Goal: Task Accomplishment & Management: Manage account settings

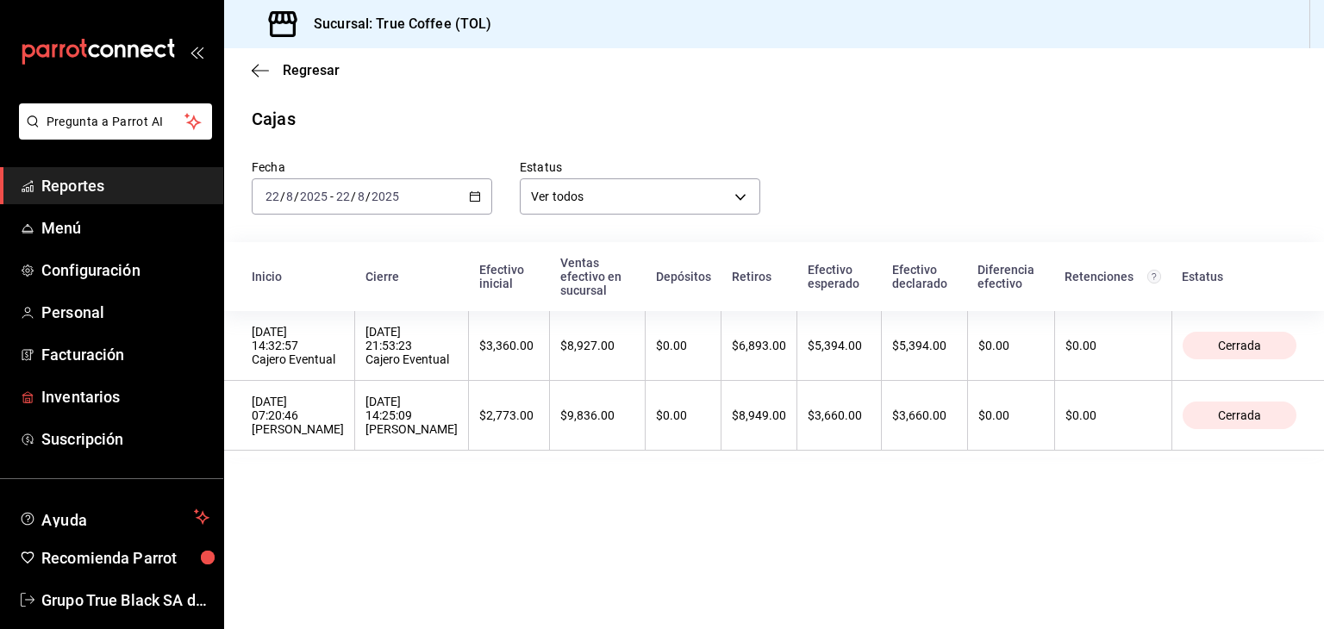
drag, startPoint x: 130, startPoint y: 402, endPoint x: 542, endPoint y: 377, distance: 412.8
click at [130, 400] on span "Inventarios" at bounding box center [125, 396] width 168 height 23
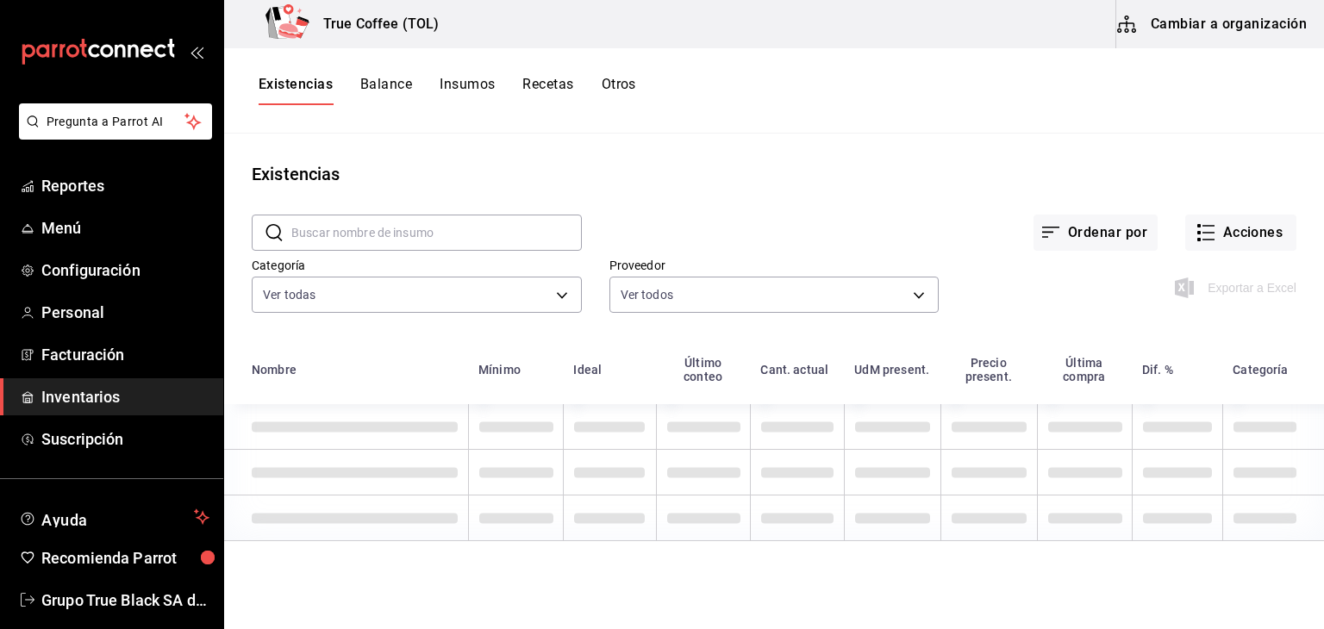
click at [328, 234] on input "text" at bounding box center [436, 232] width 290 height 34
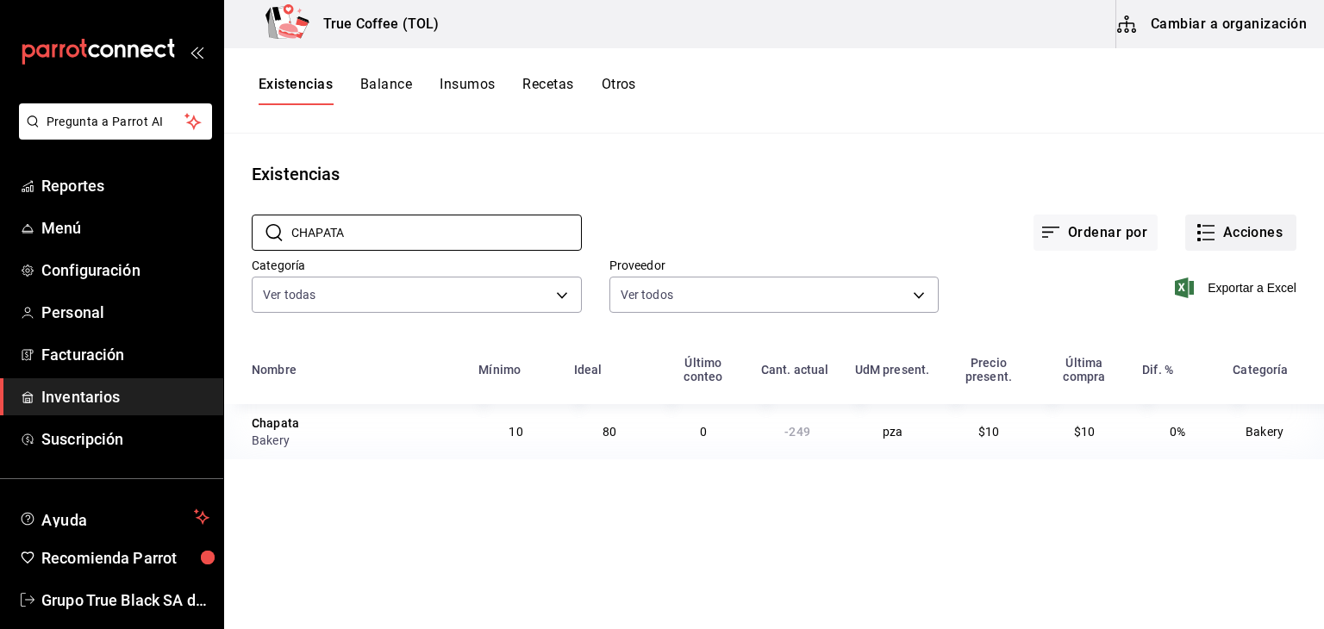
type input "CHAPATA"
click at [1241, 228] on button "Acciones" at bounding box center [1240, 233] width 111 height 36
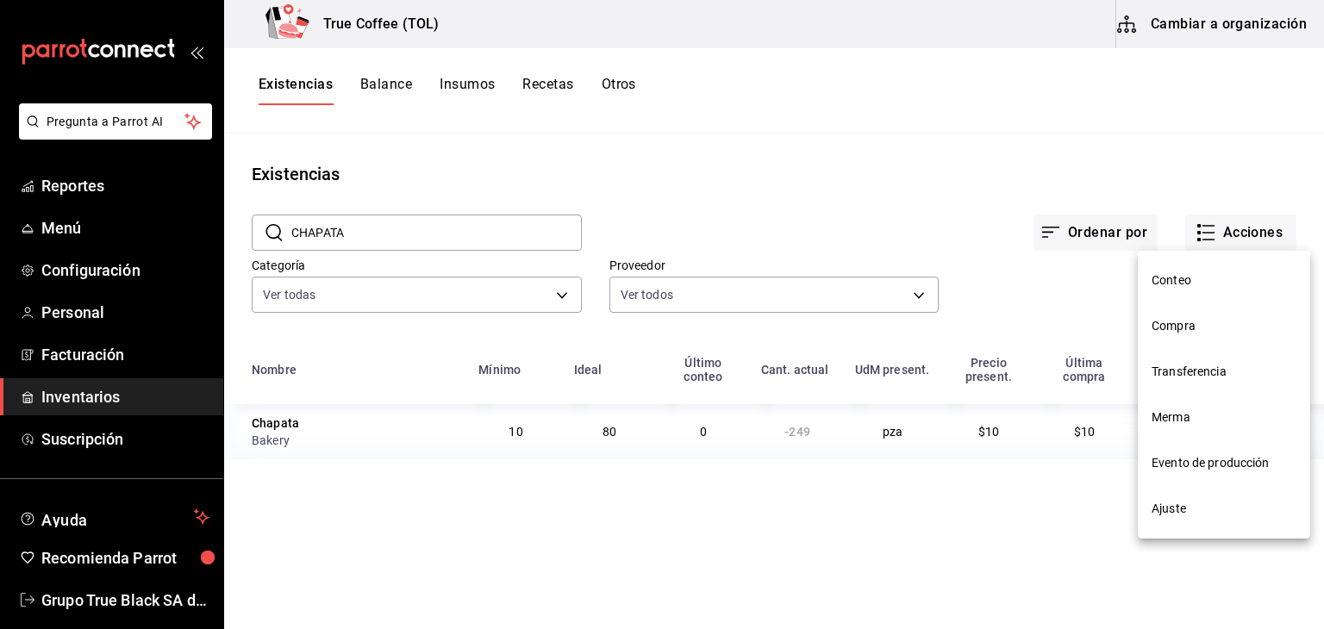
click at [1186, 318] on span "Compra" at bounding box center [1224, 326] width 145 height 18
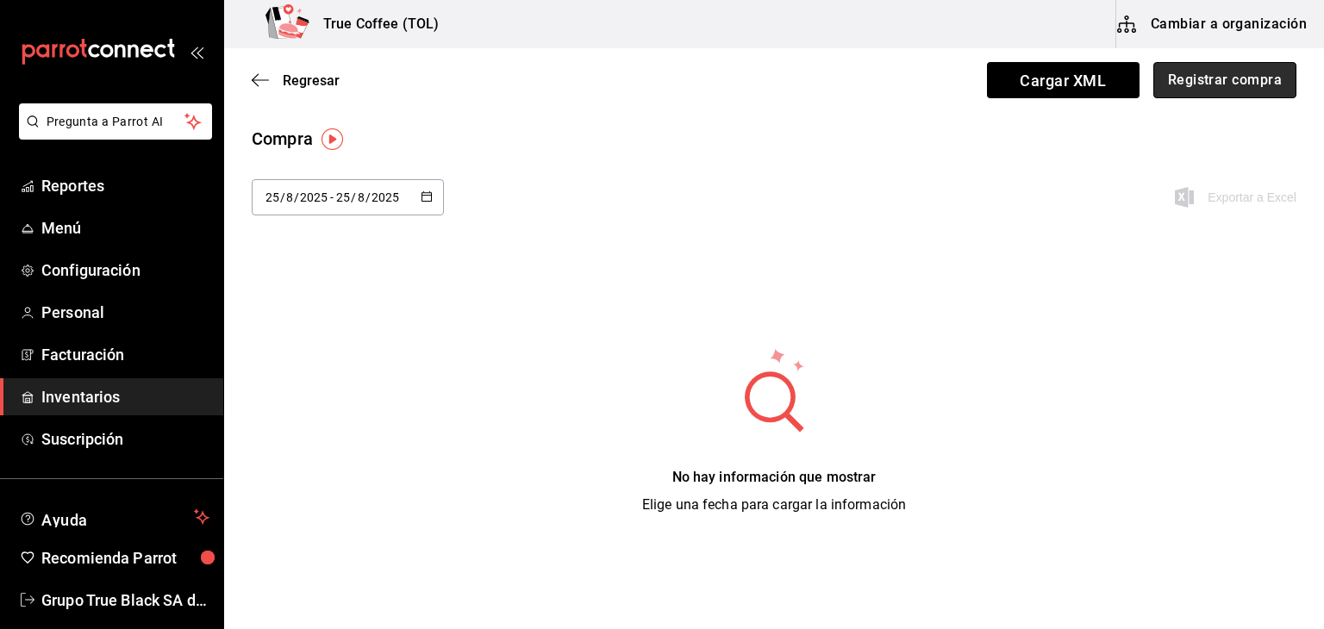
click at [1227, 67] on button "Registrar compra" at bounding box center [1224, 80] width 143 height 36
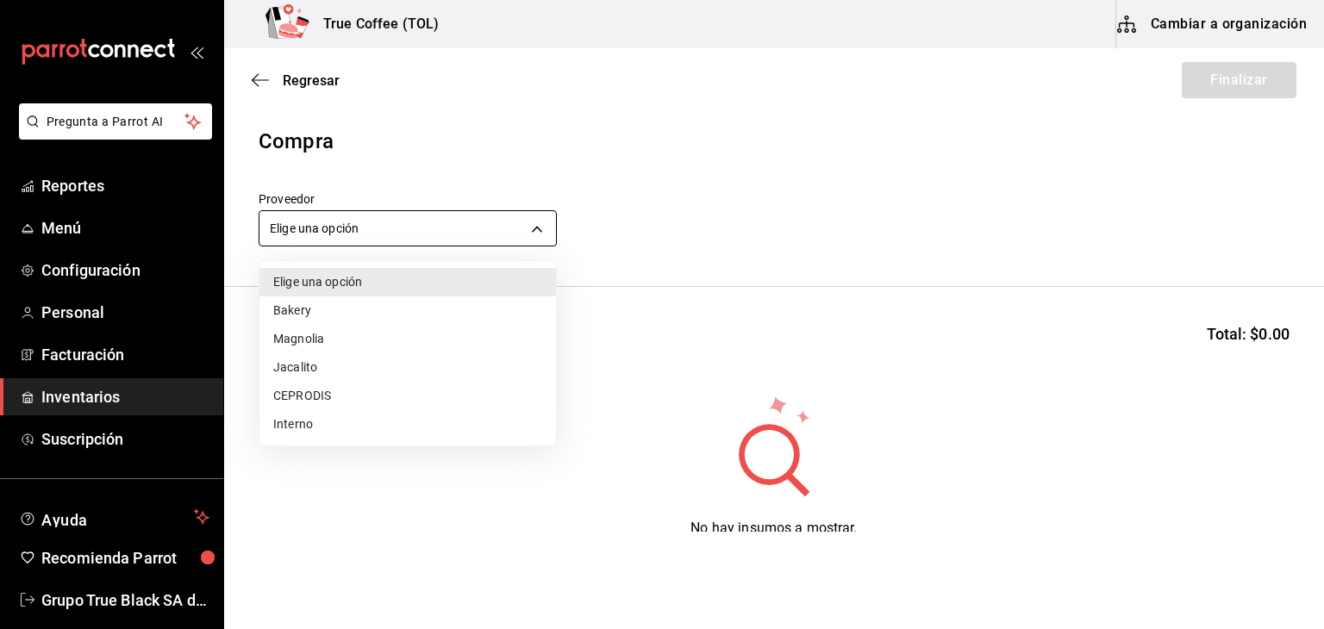
click at [490, 235] on body "Pregunta a Parrot AI Reportes Menú Configuración Personal Facturación Inventari…" at bounding box center [662, 266] width 1324 height 532
click at [343, 311] on li "Bakery" at bounding box center [407, 311] width 297 height 28
type input "e04ef907-a528-4bed-b84b-3795ef7164b4"
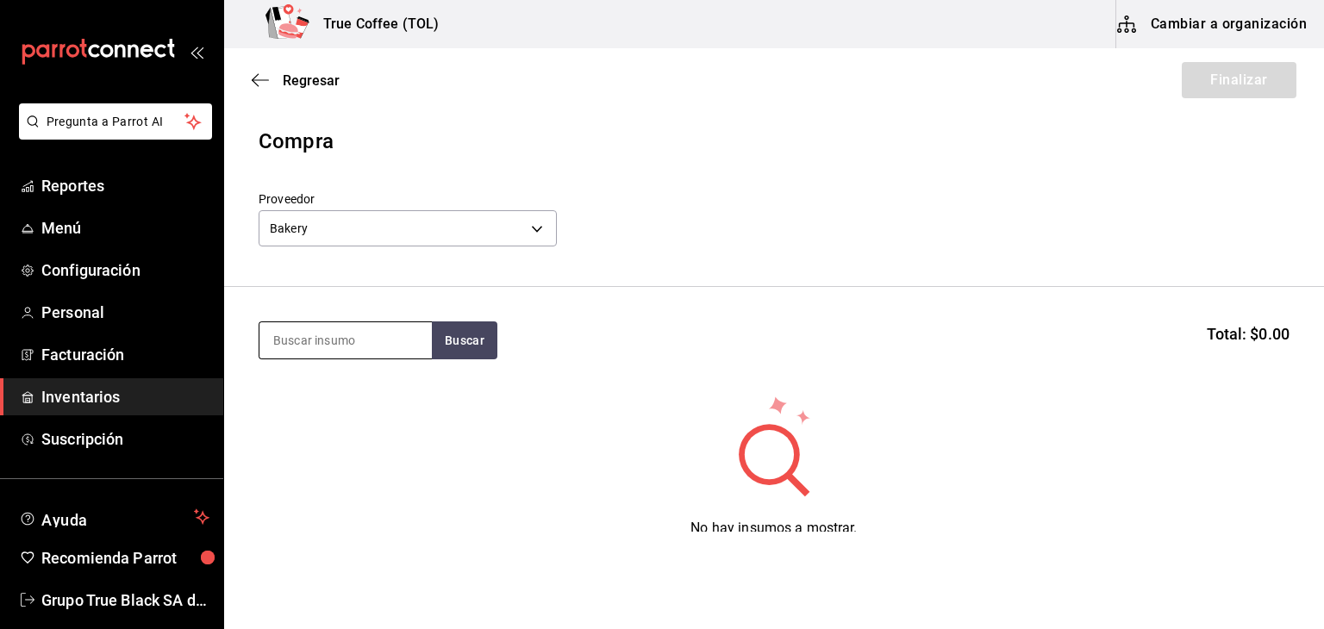
click at [360, 333] on input at bounding box center [345, 340] width 172 height 36
type input "CHAPA"
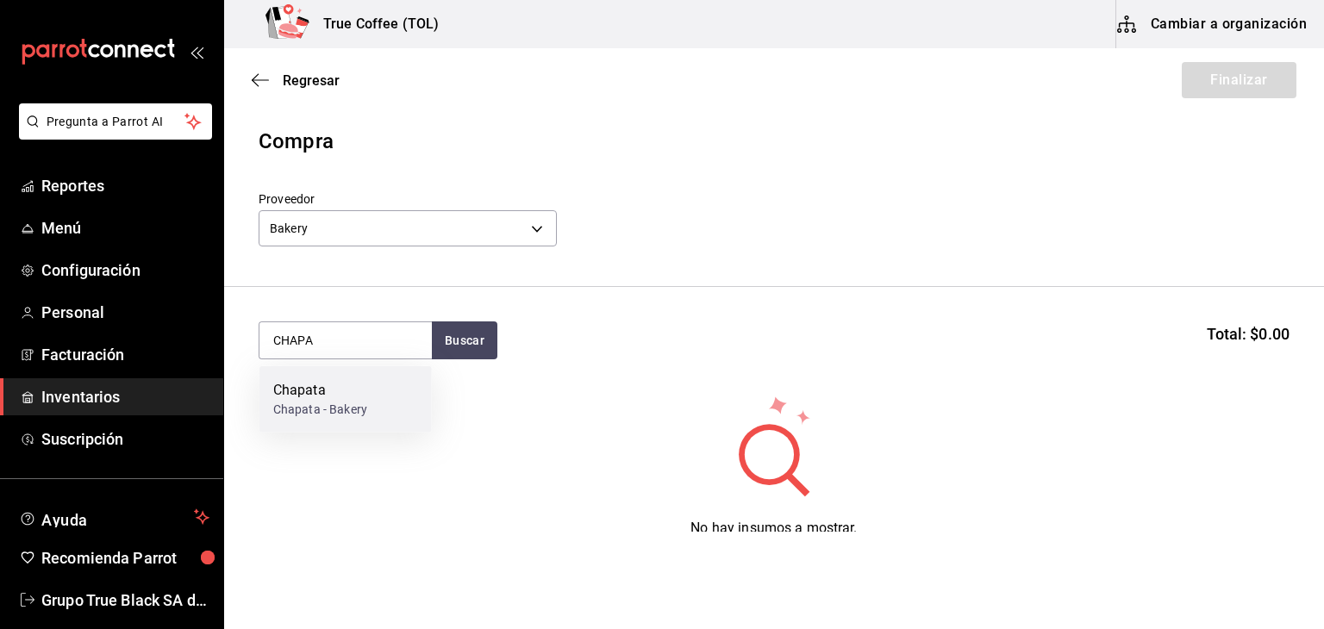
click at [312, 404] on div "Chapata - Bakery" at bounding box center [320, 410] width 94 height 18
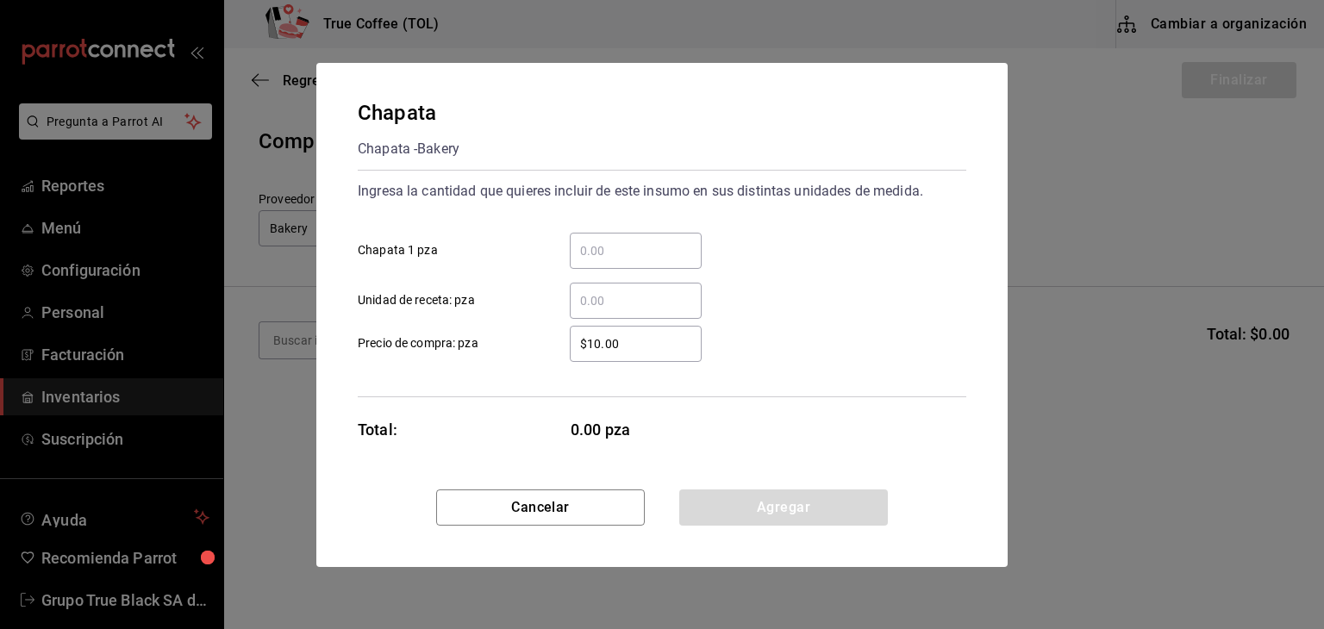
click at [657, 252] on input "​ Chapata 1 pza" at bounding box center [636, 250] width 132 height 21
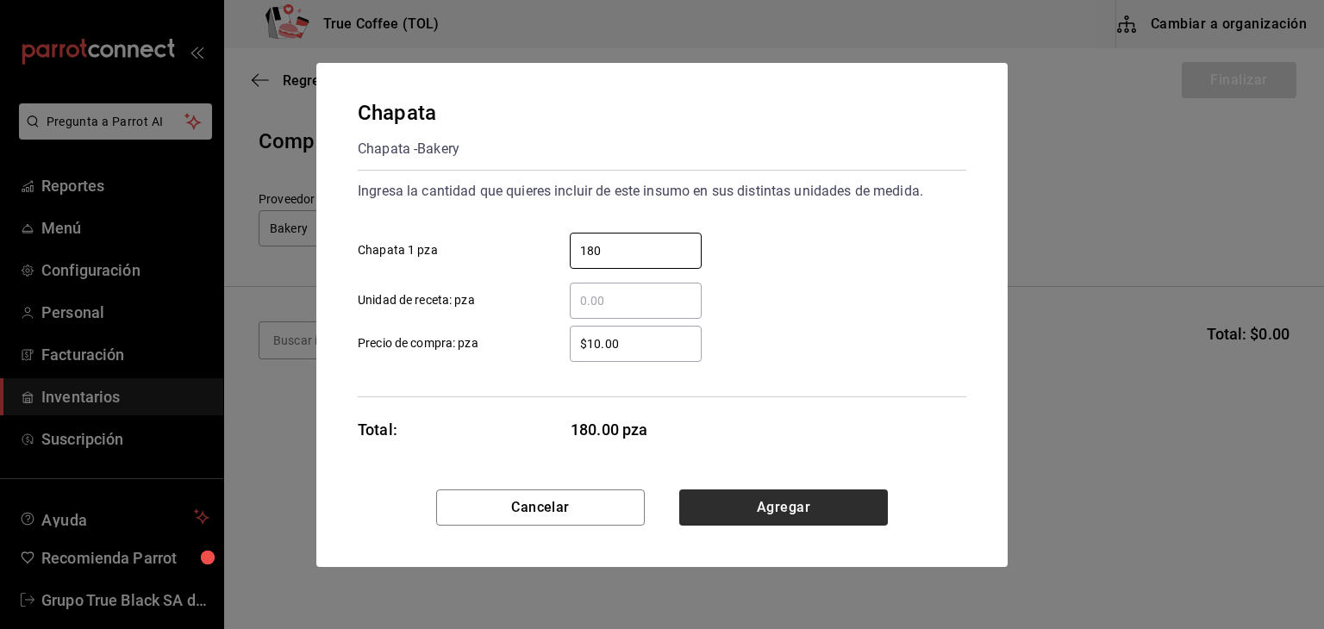
type input "180"
click at [745, 496] on button "Agregar" at bounding box center [783, 508] width 209 height 36
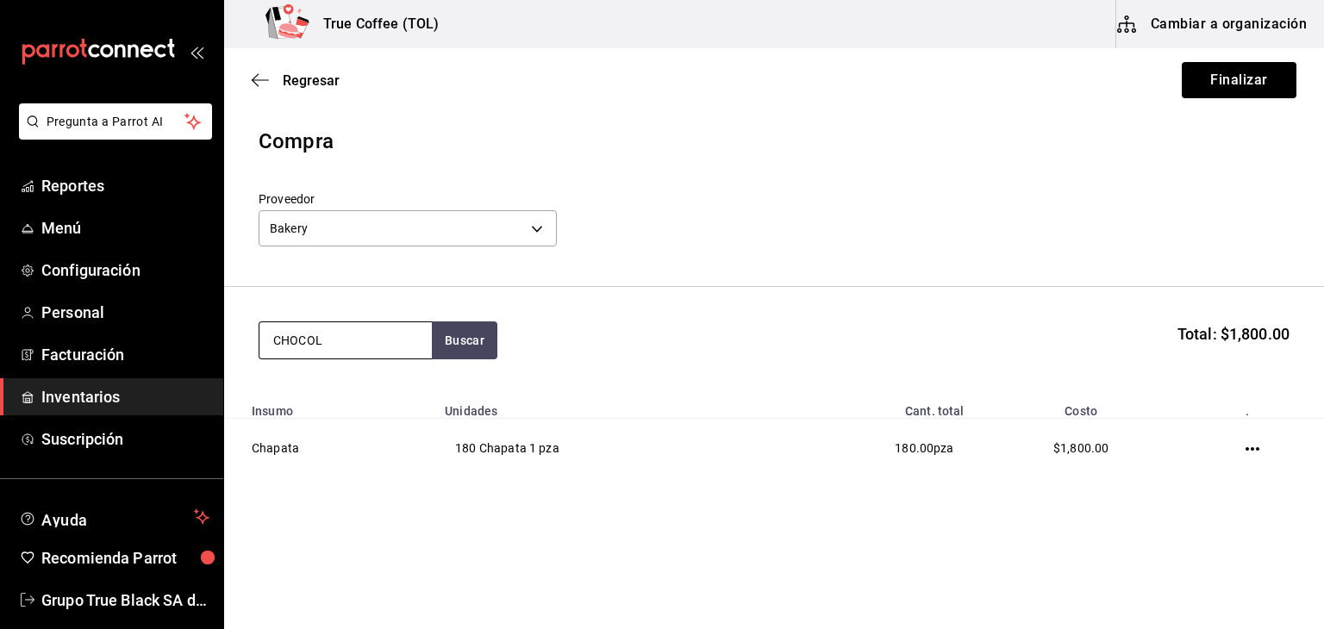
type input "CHOCOL"
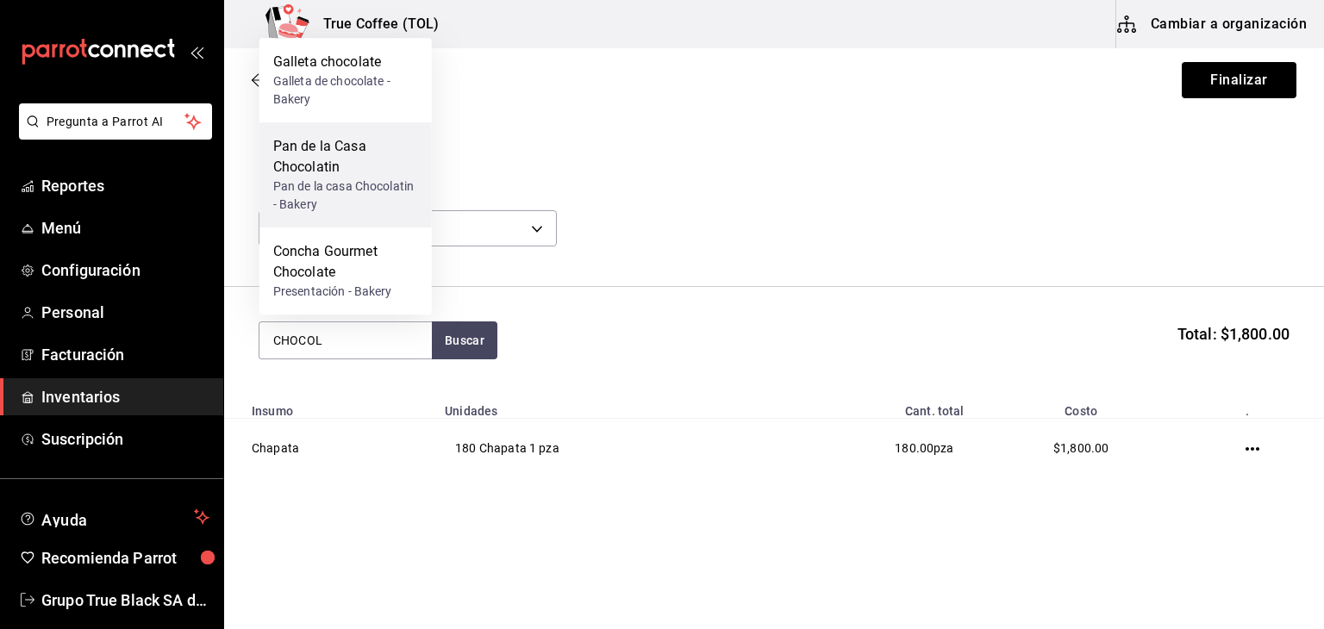
click at [330, 148] on div "Pan de la Casa Chocolatin" at bounding box center [345, 156] width 145 height 41
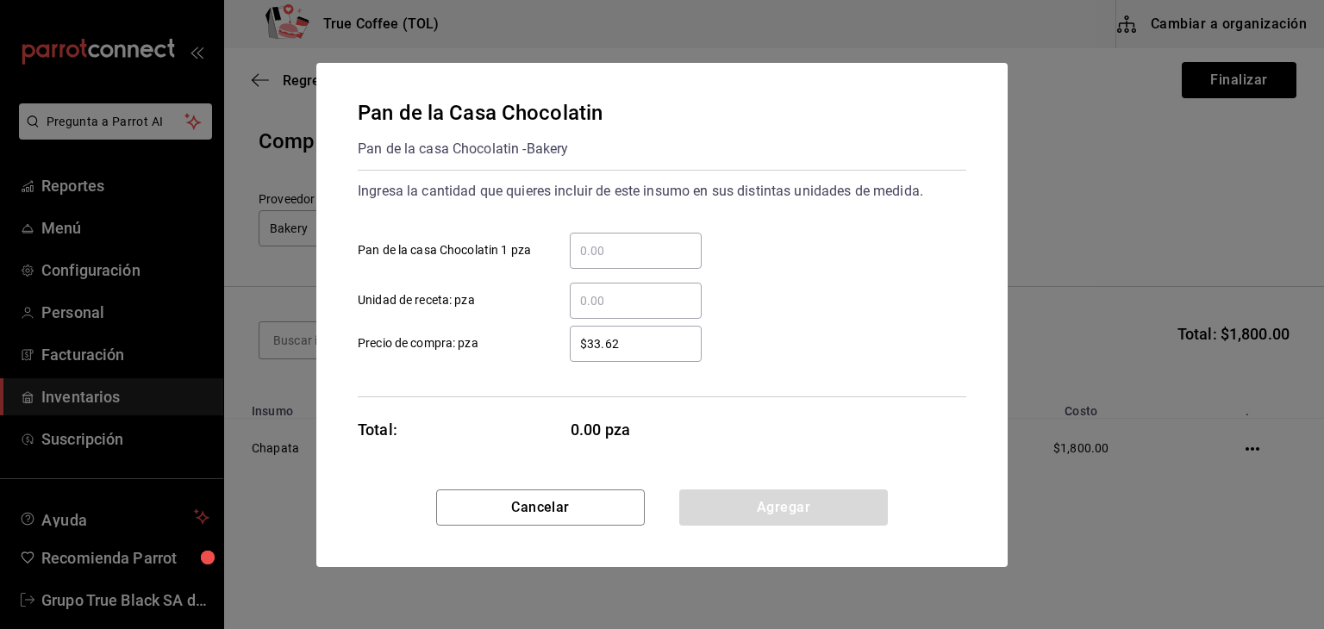
click at [607, 243] on input "​ Pan de la casa Chocolatin 1 pza" at bounding box center [636, 250] width 132 height 21
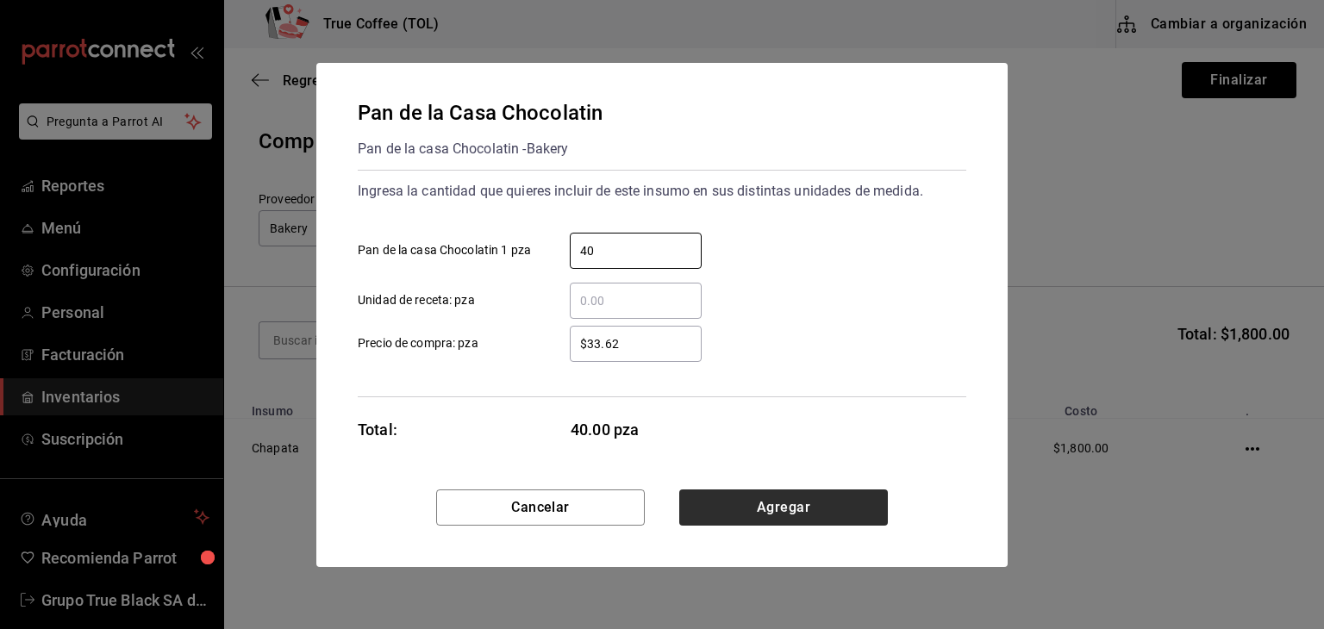
type input "40"
click at [728, 504] on button "Agregar" at bounding box center [783, 508] width 209 height 36
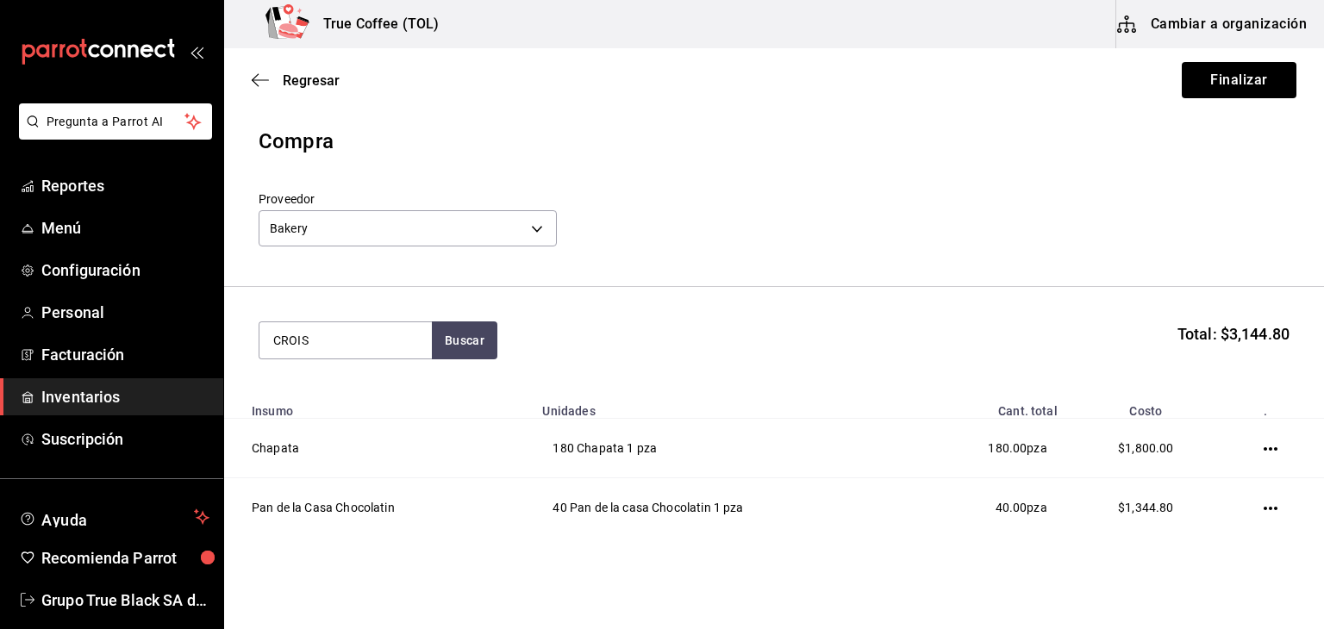
type input "CROIS"
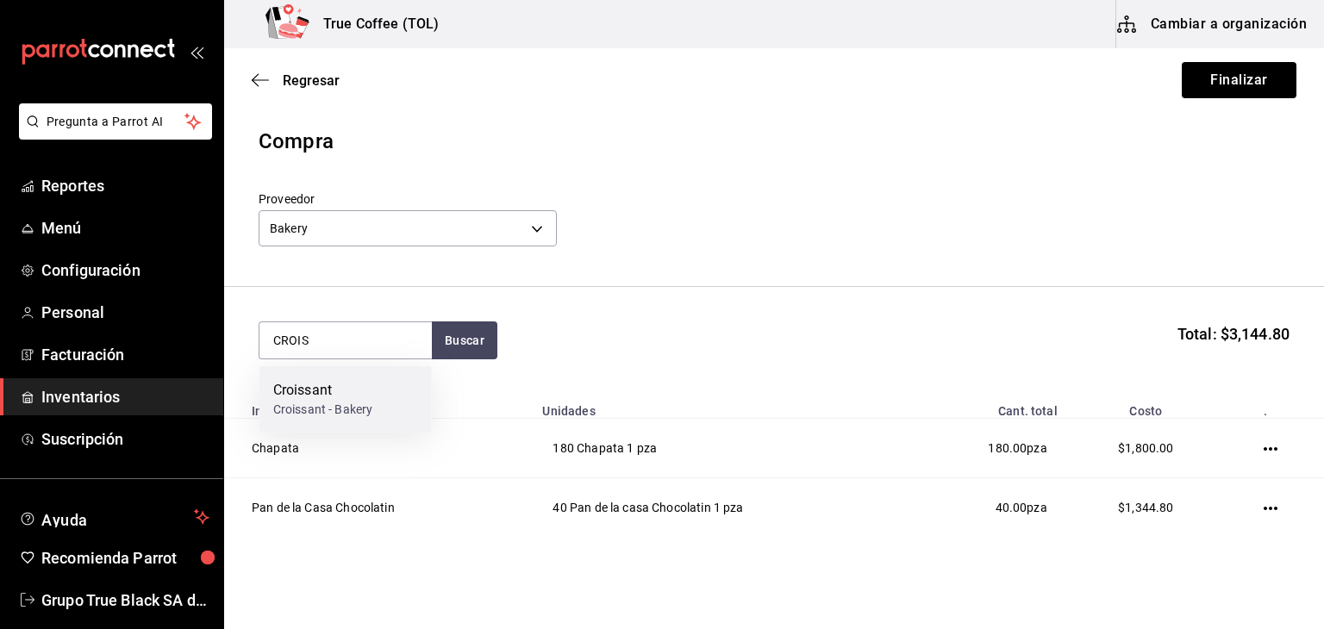
click at [310, 407] on div "Croissant - Bakery" at bounding box center [322, 410] width 99 height 18
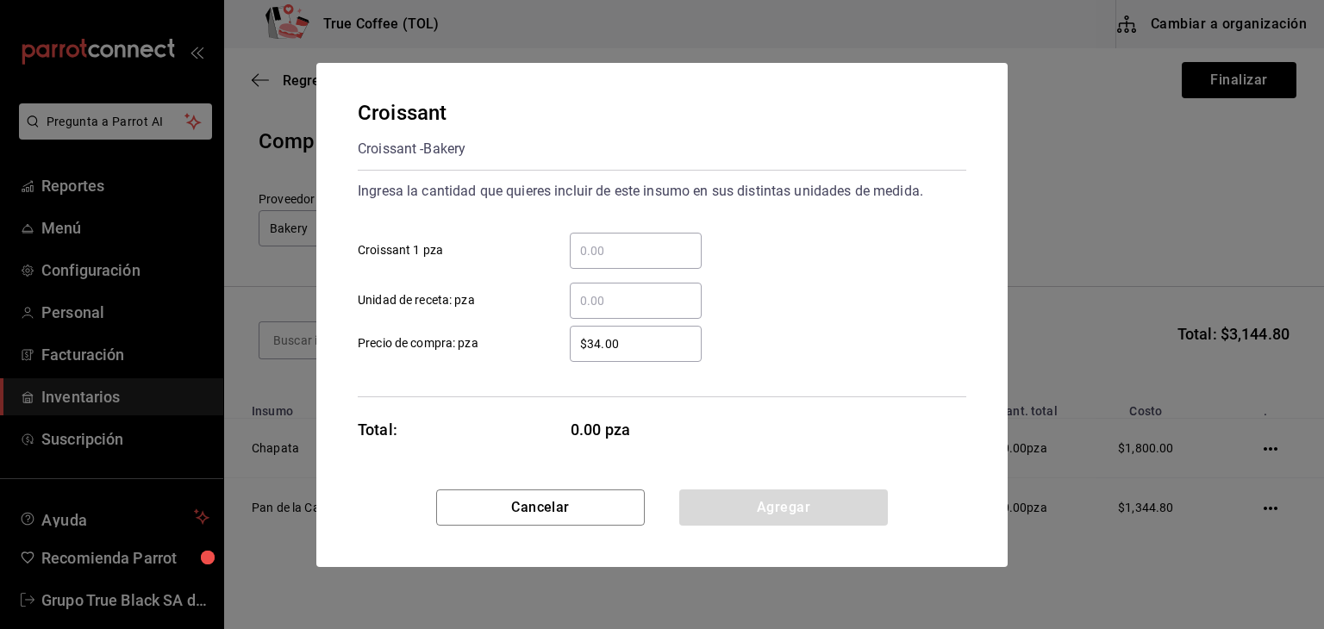
click at [620, 244] on input "​ Croissant 1 pza" at bounding box center [636, 250] width 132 height 21
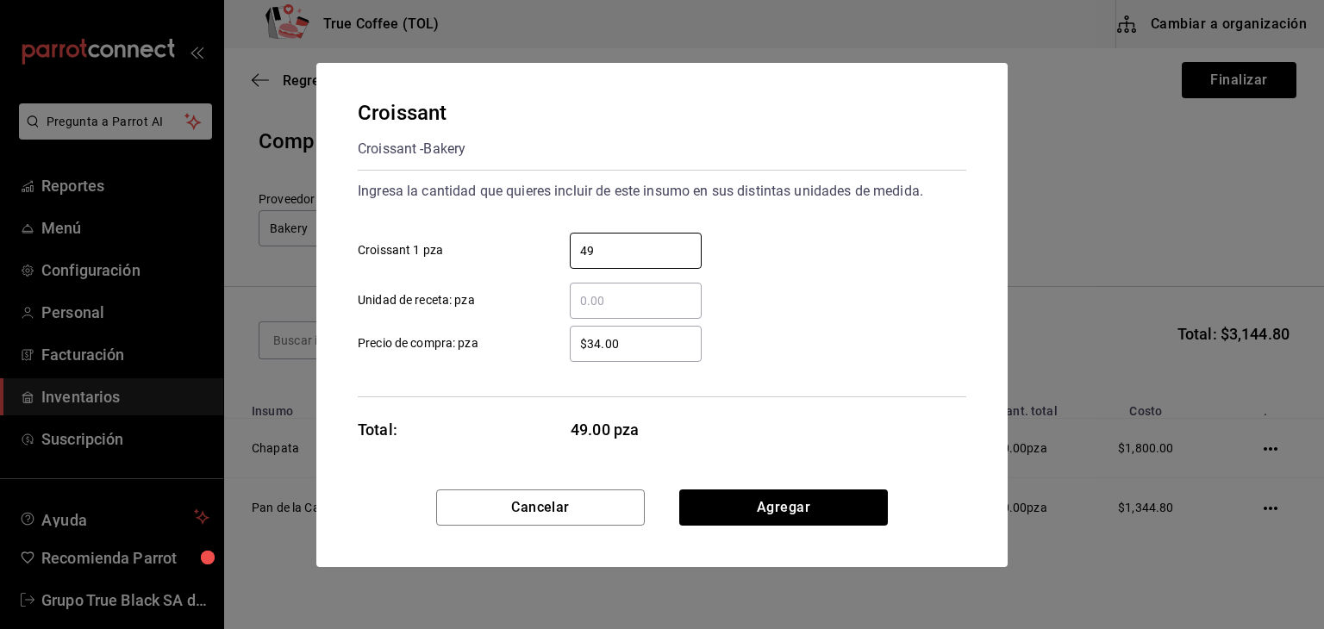
type input "49"
click at [738, 497] on button "Agregar" at bounding box center [783, 508] width 209 height 36
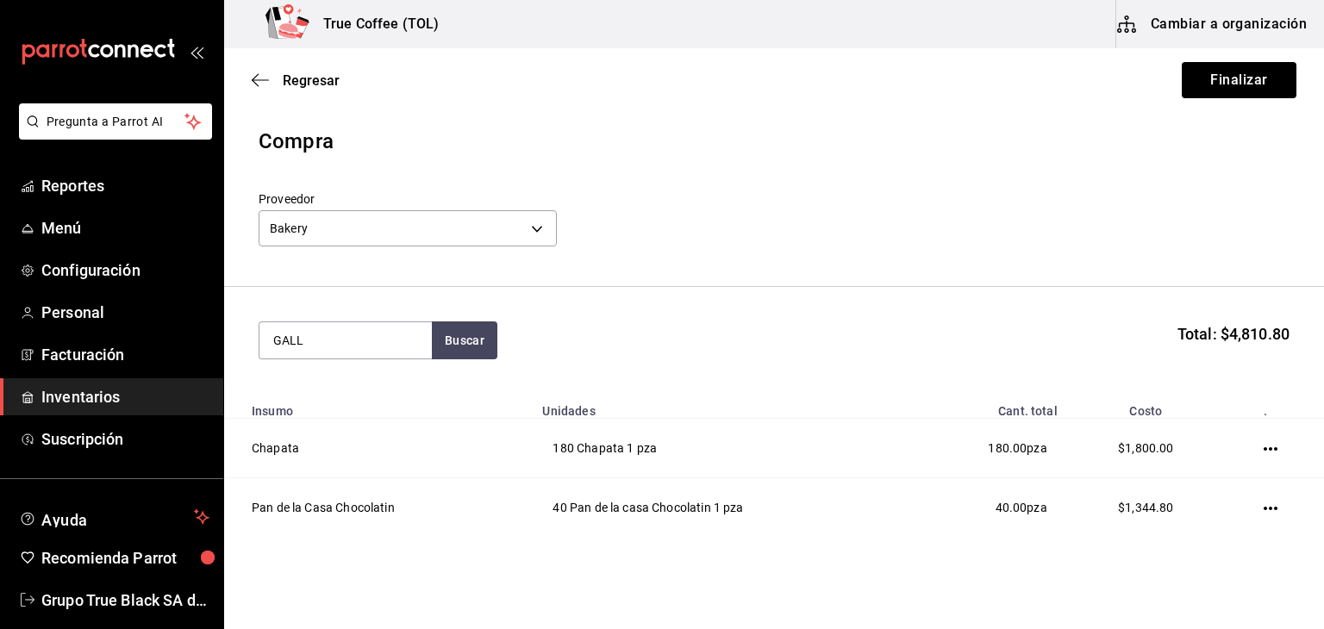
type input "GALL"
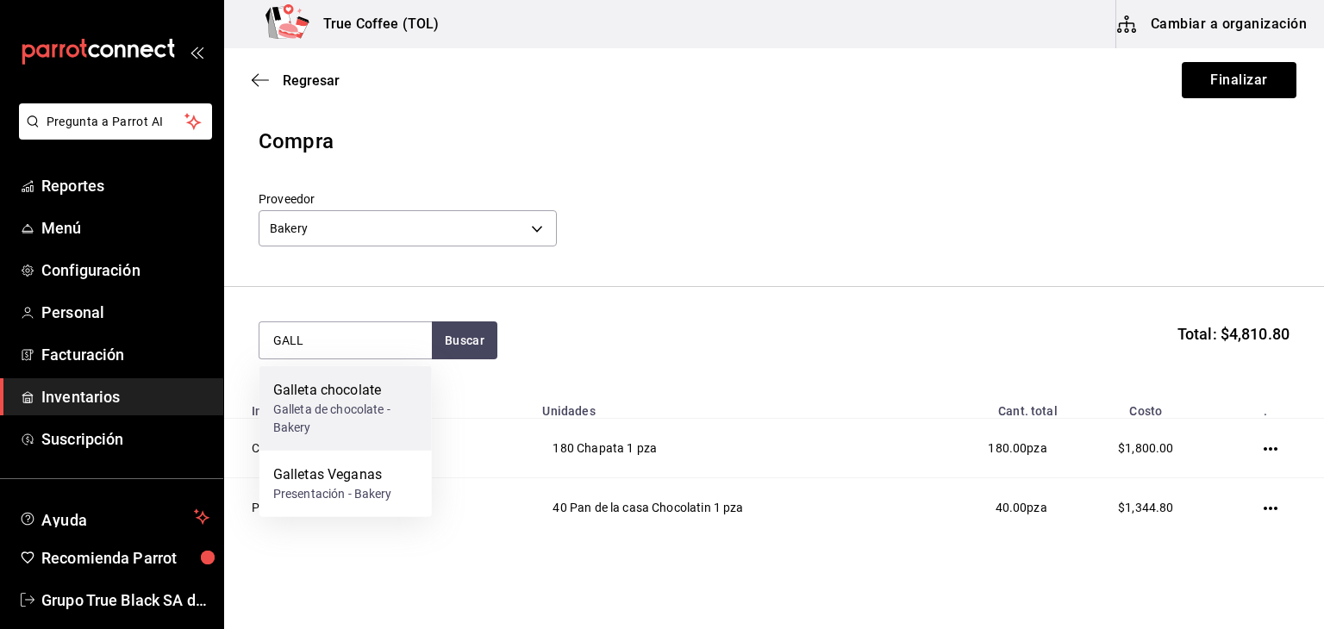
click at [369, 409] on div "Galleta de chocolate - Bakery" at bounding box center [345, 419] width 145 height 36
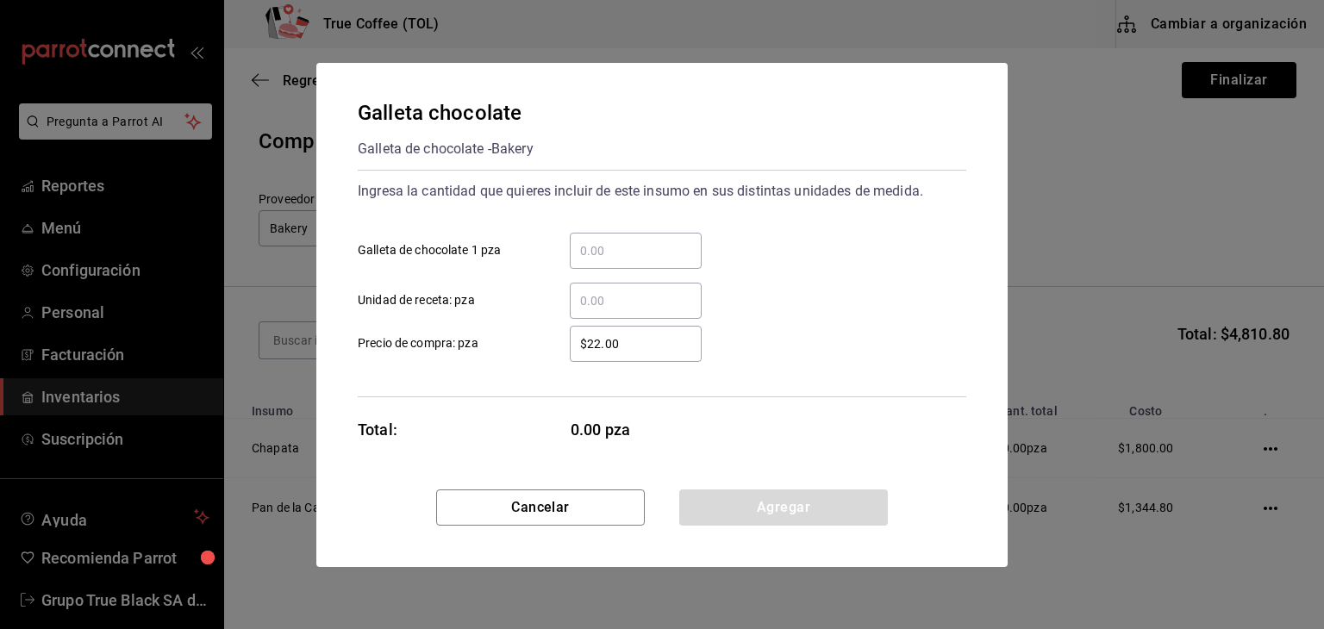
click at [585, 269] on div "​ Unidad de receta: pza" at bounding box center [655, 294] width 622 height 50
click at [590, 256] on input "​ Galleta de chocolate 1 pza" at bounding box center [636, 250] width 132 height 21
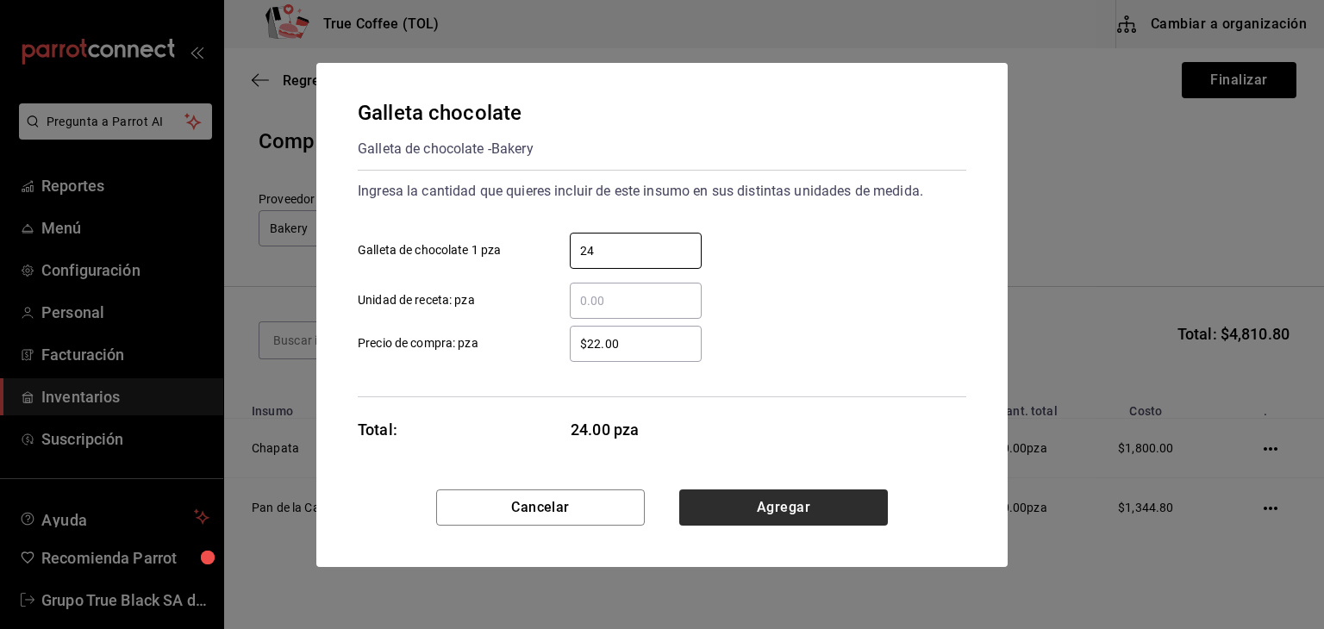
type input "24"
click at [731, 508] on button "Agregar" at bounding box center [783, 508] width 209 height 36
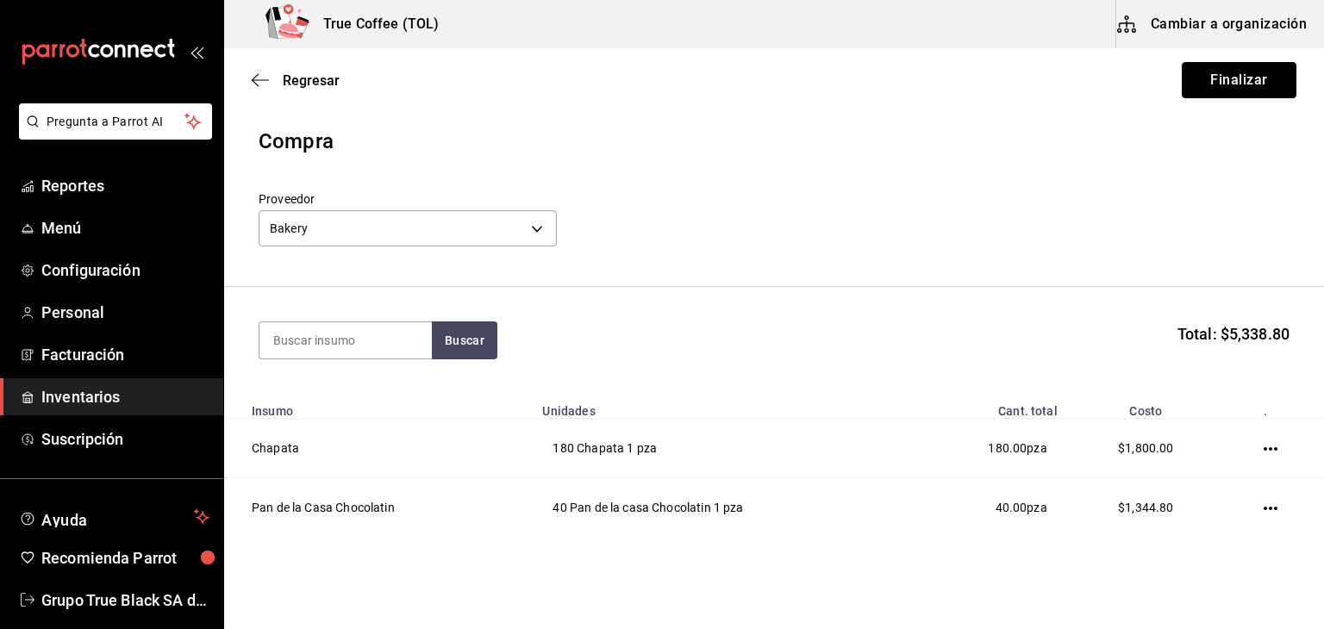
drag, startPoint x: 1188, startPoint y: 77, endPoint x: 1174, endPoint y: 80, distance: 14.2
click at [1188, 76] on button "Finalizar" at bounding box center [1239, 80] width 115 height 36
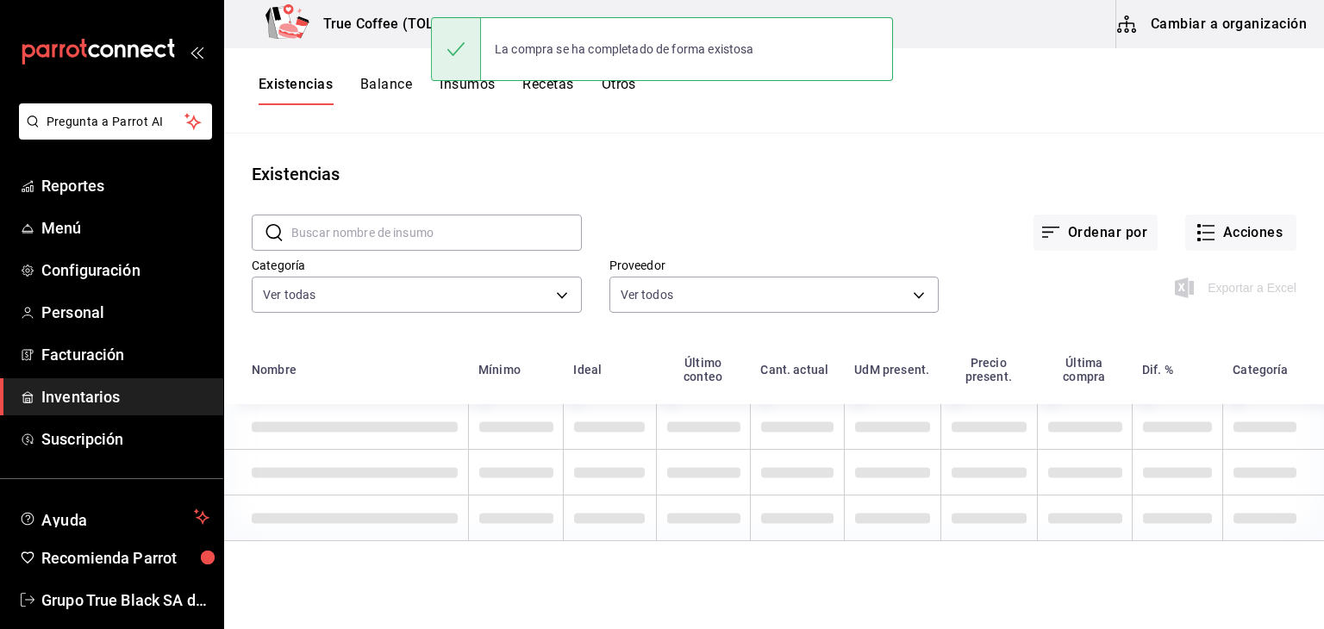
click at [335, 235] on input "text" at bounding box center [436, 232] width 290 height 34
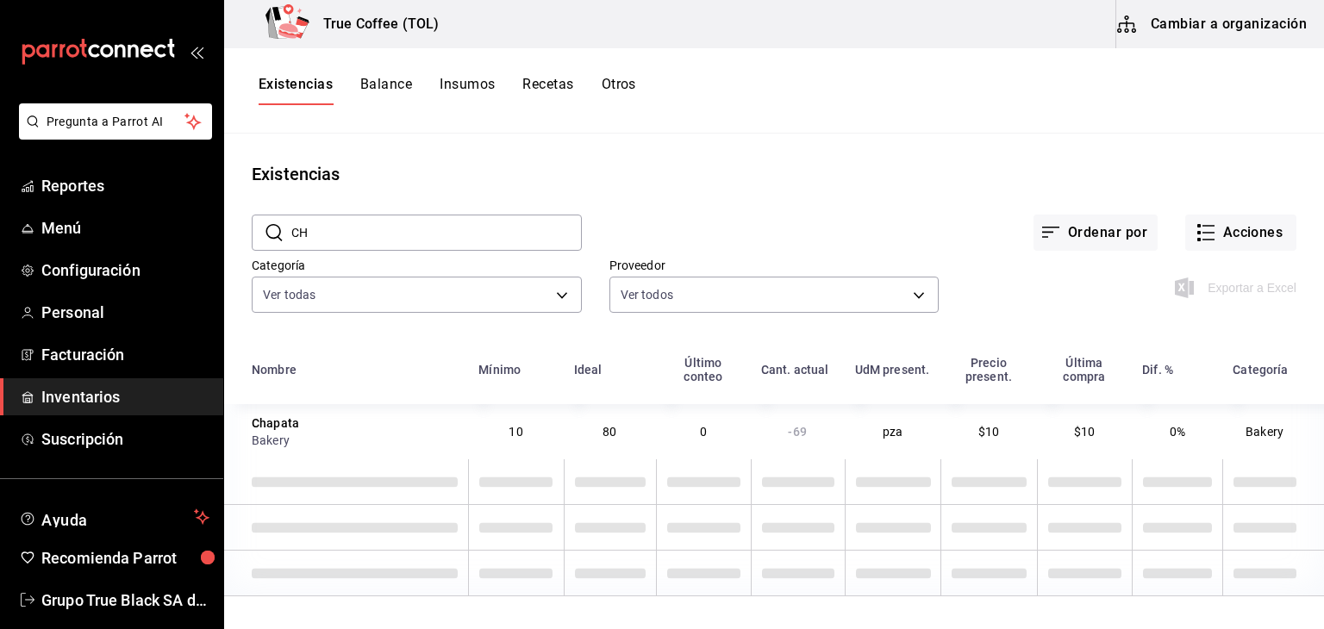
type input "C"
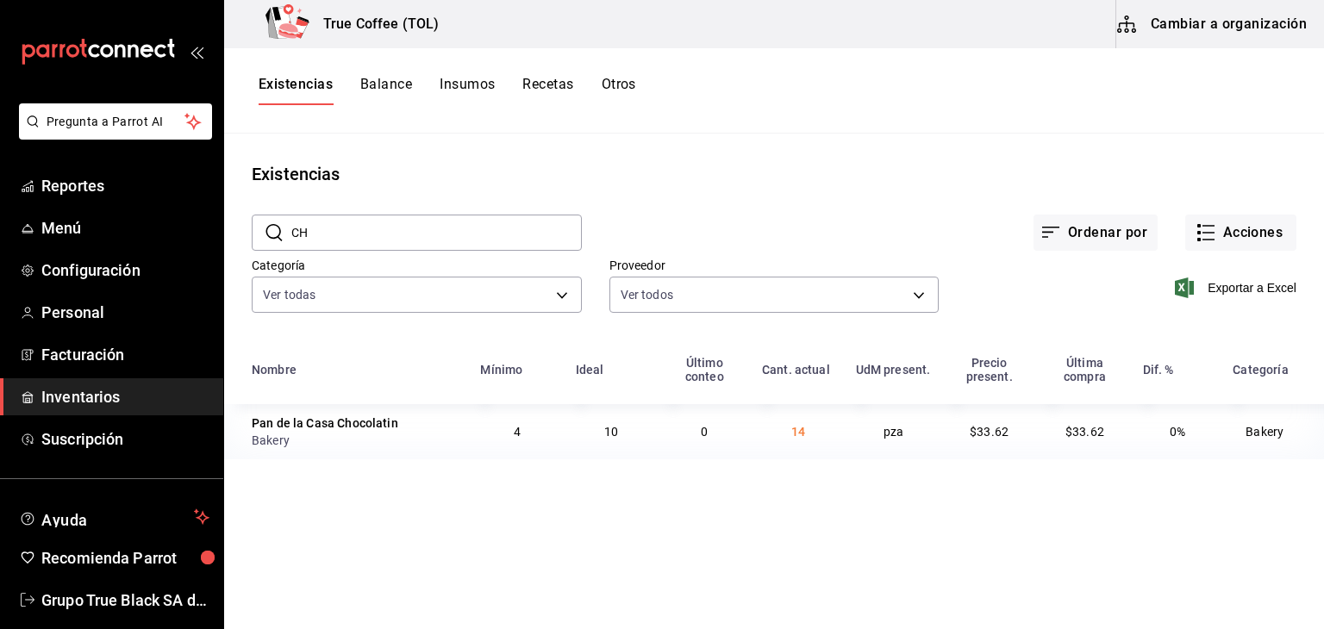
type input "C"
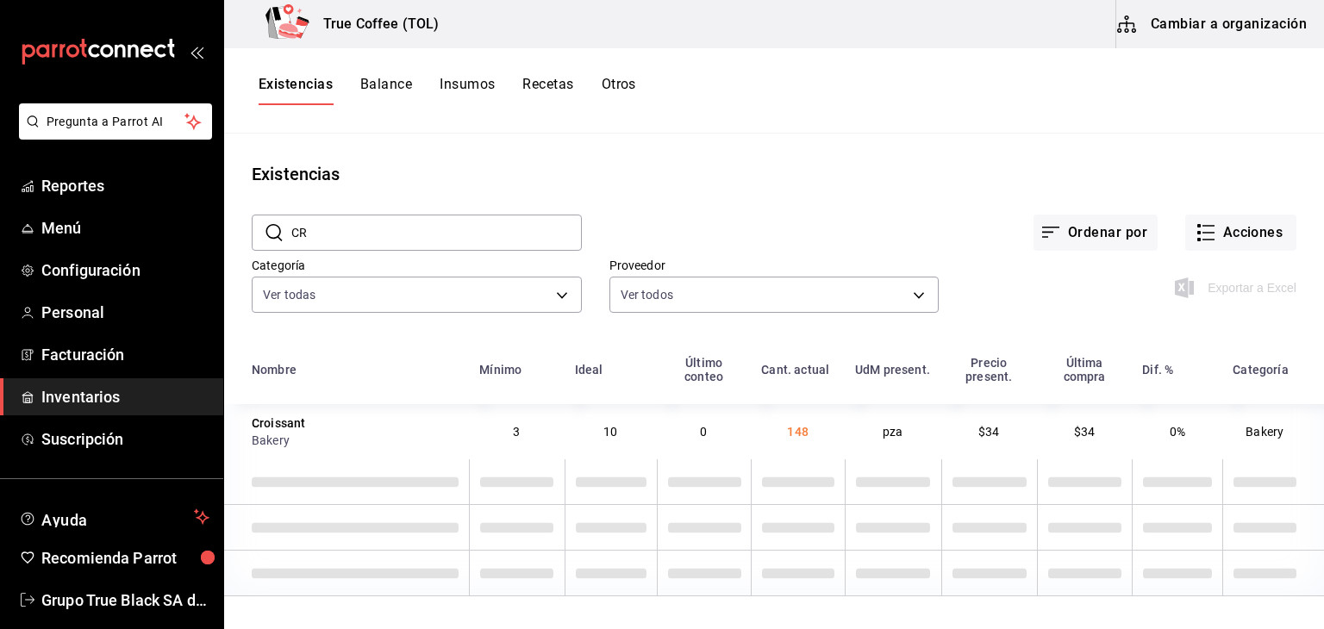
type input "C"
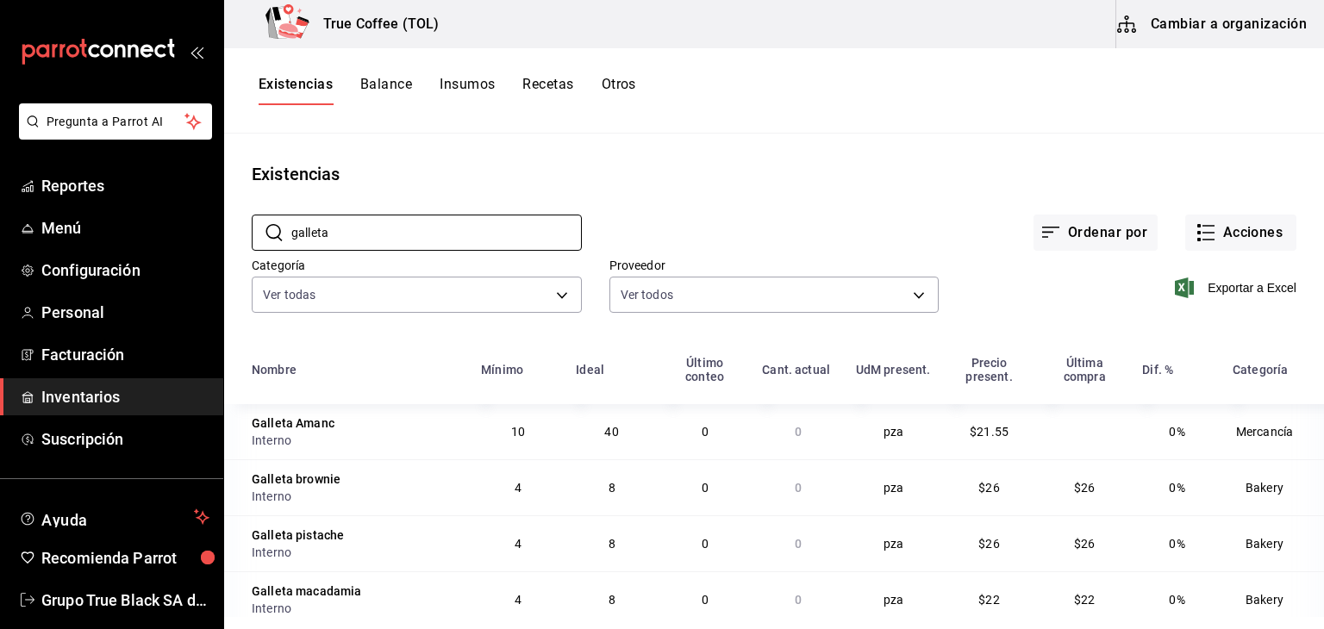
scroll to position [74, 0]
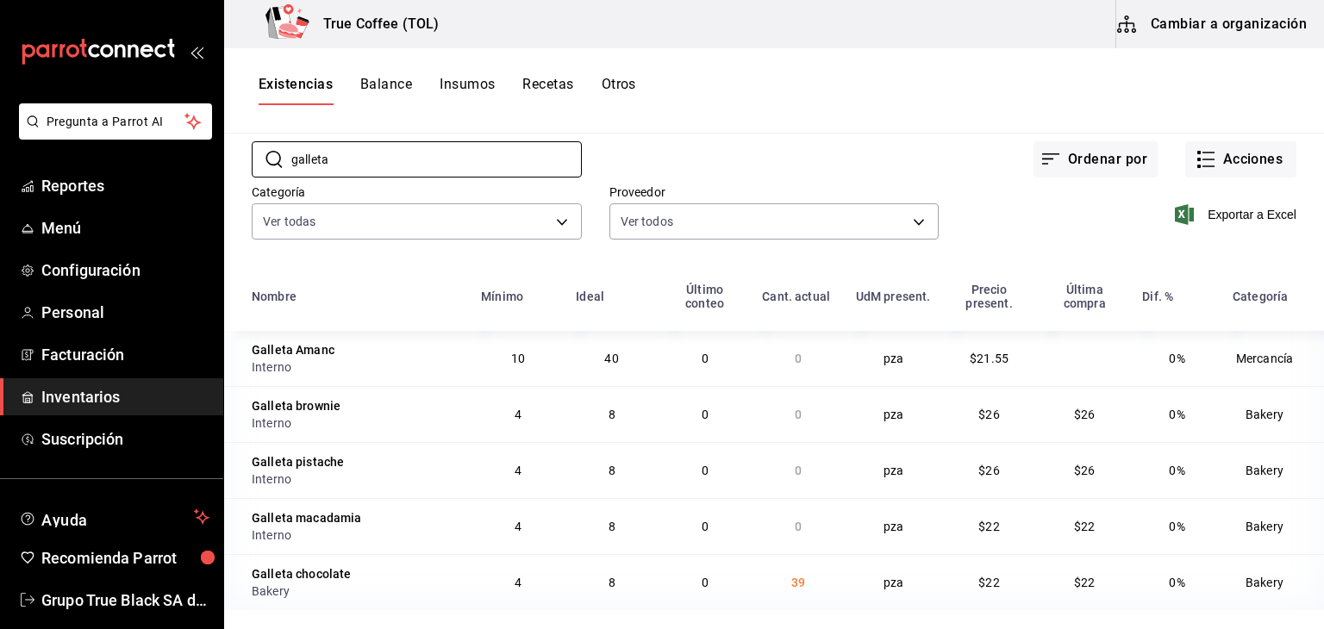
type input "galleta"
